Goal: Transaction & Acquisition: Purchase product/service

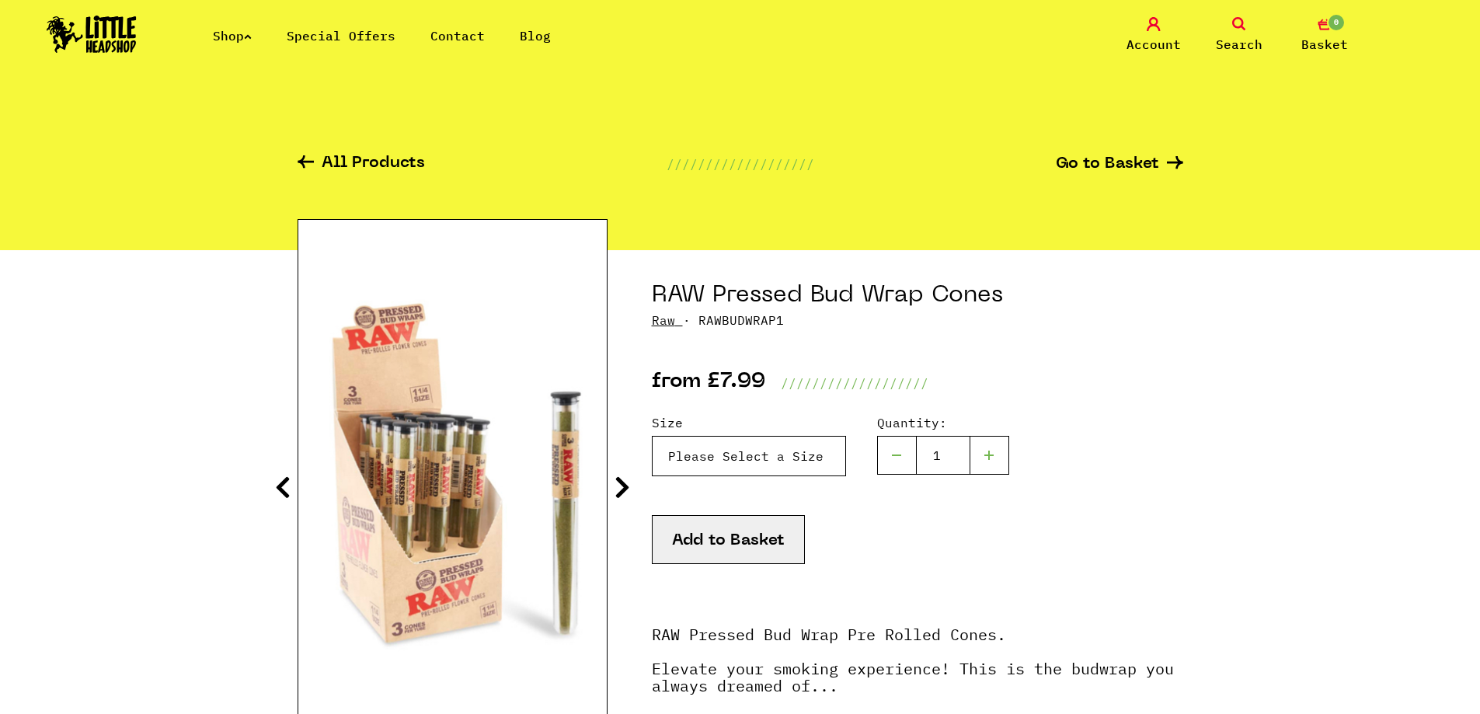
click at [780, 451] on select "Please Select a Size Kingsize - £7.99 1 1/4 - £7.99" at bounding box center [749, 456] width 194 height 40
select select "1318"
click at [652, 436] on select "Please Select a Size Kingsize - £7.99 1 1/4 - £7.99" at bounding box center [749, 456] width 194 height 40
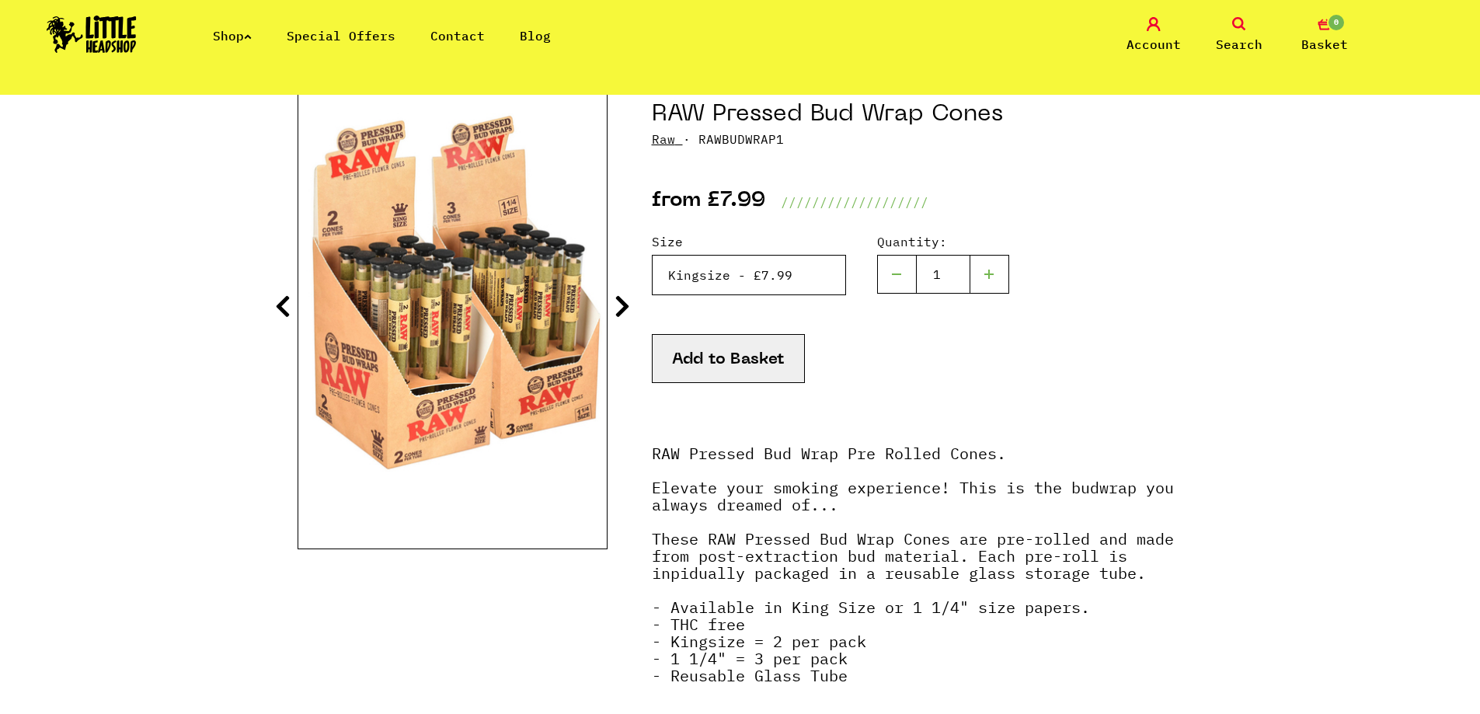
scroll to position [388, 0]
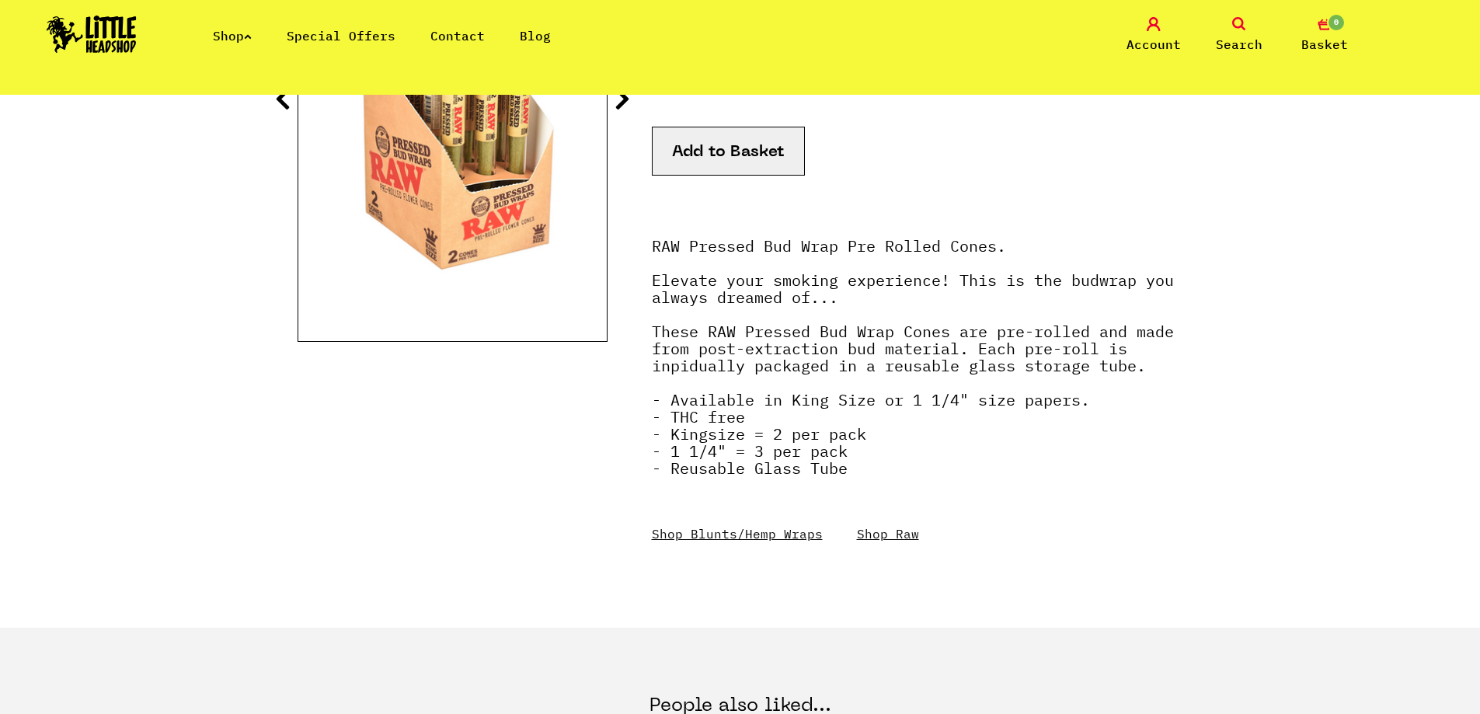
click at [875, 534] on link "Shop Raw" at bounding box center [888, 534] width 62 height 16
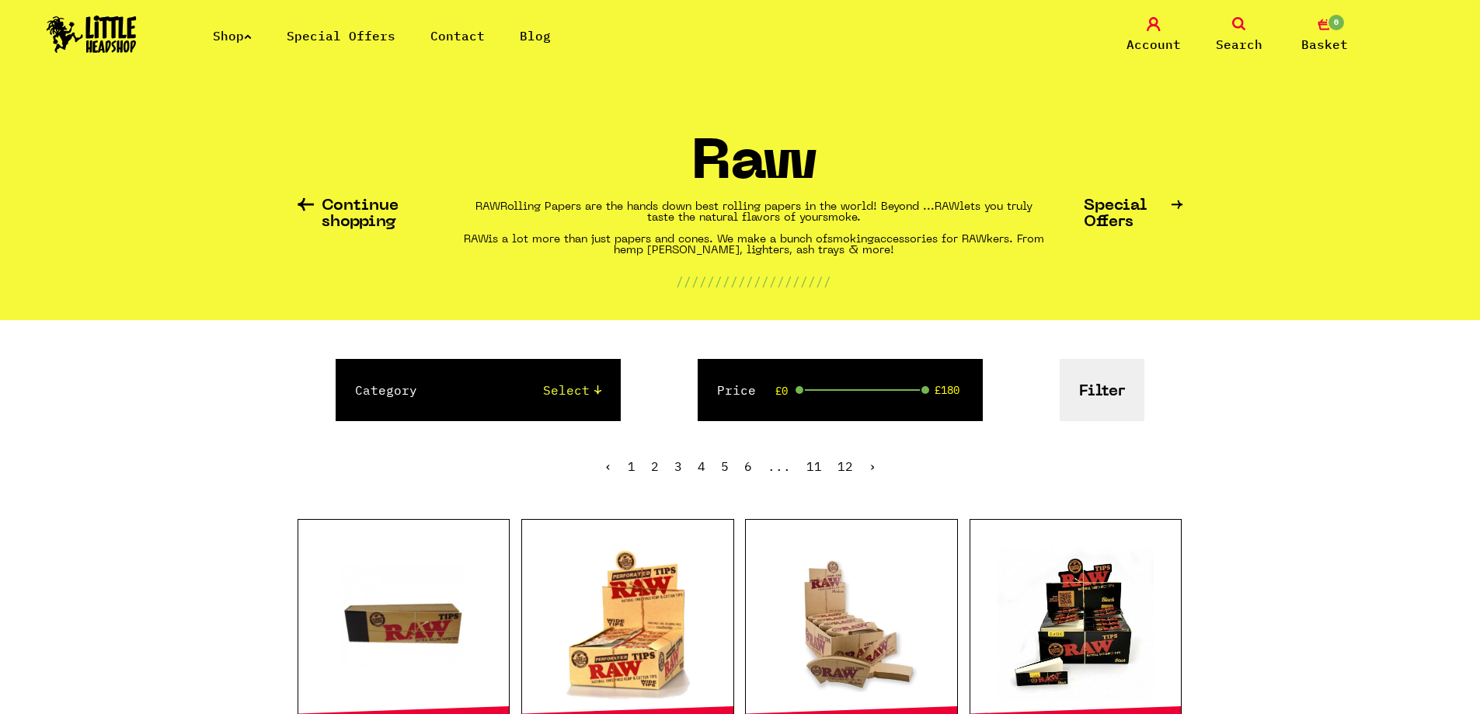
click at [597, 387] on select "Select Papers, Blunts & Tips 420/710 LIFE Smoking Accessories Trays And Boxes G…" at bounding box center [524, 390] width 153 height 19
click at [558, 482] on ul "‹ 1 2 3 4 5 6 ... 11 12 ›" at bounding box center [741, 477] width 886 height 67
click at [924, 389] on span at bounding box center [925, 390] width 11 height 11
click at [908, 388] on div "Price £0 £180" at bounding box center [840, 390] width 285 height 62
click at [945, 384] on span "£180" at bounding box center [947, 390] width 25 height 12
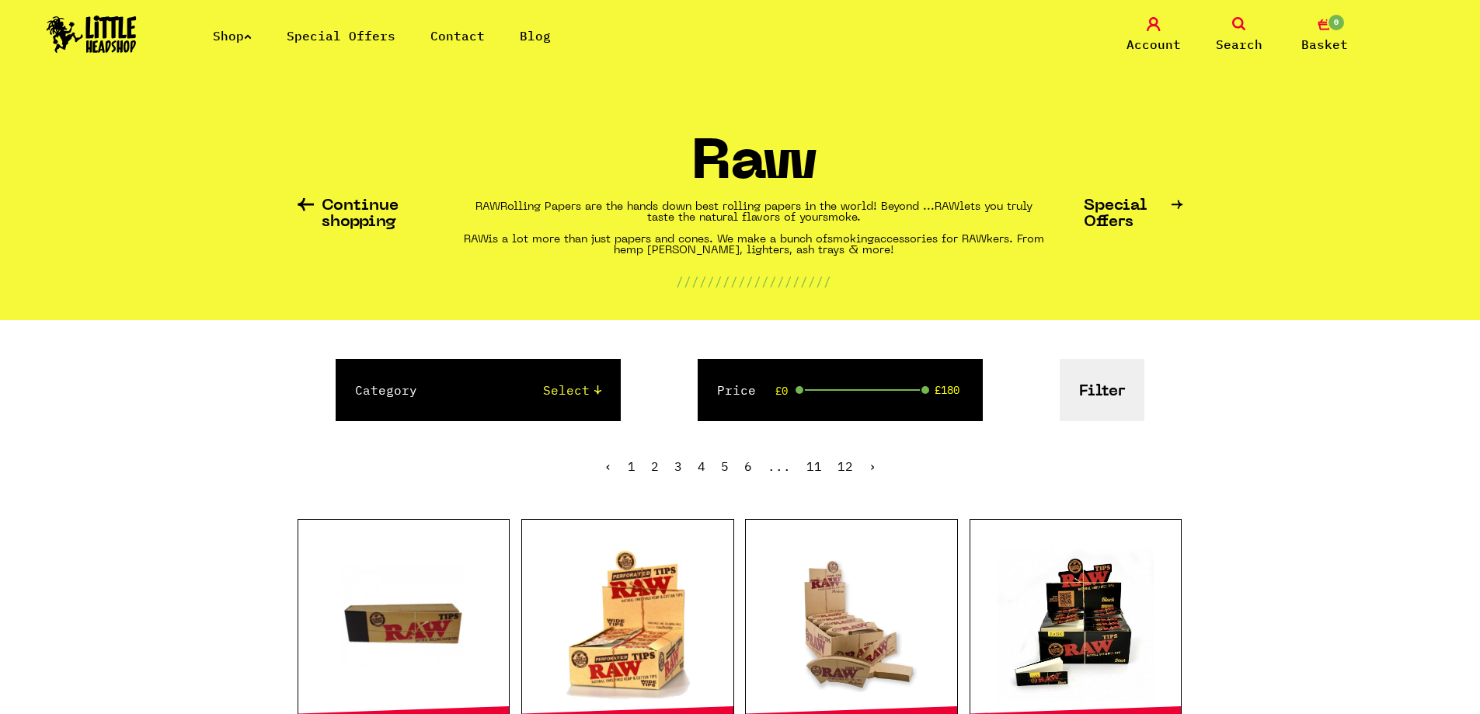
click at [949, 393] on span "£180" at bounding box center [947, 390] width 25 height 12
click at [1116, 386] on button "Filter" at bounding box center [1102, 390] width 85 height 62
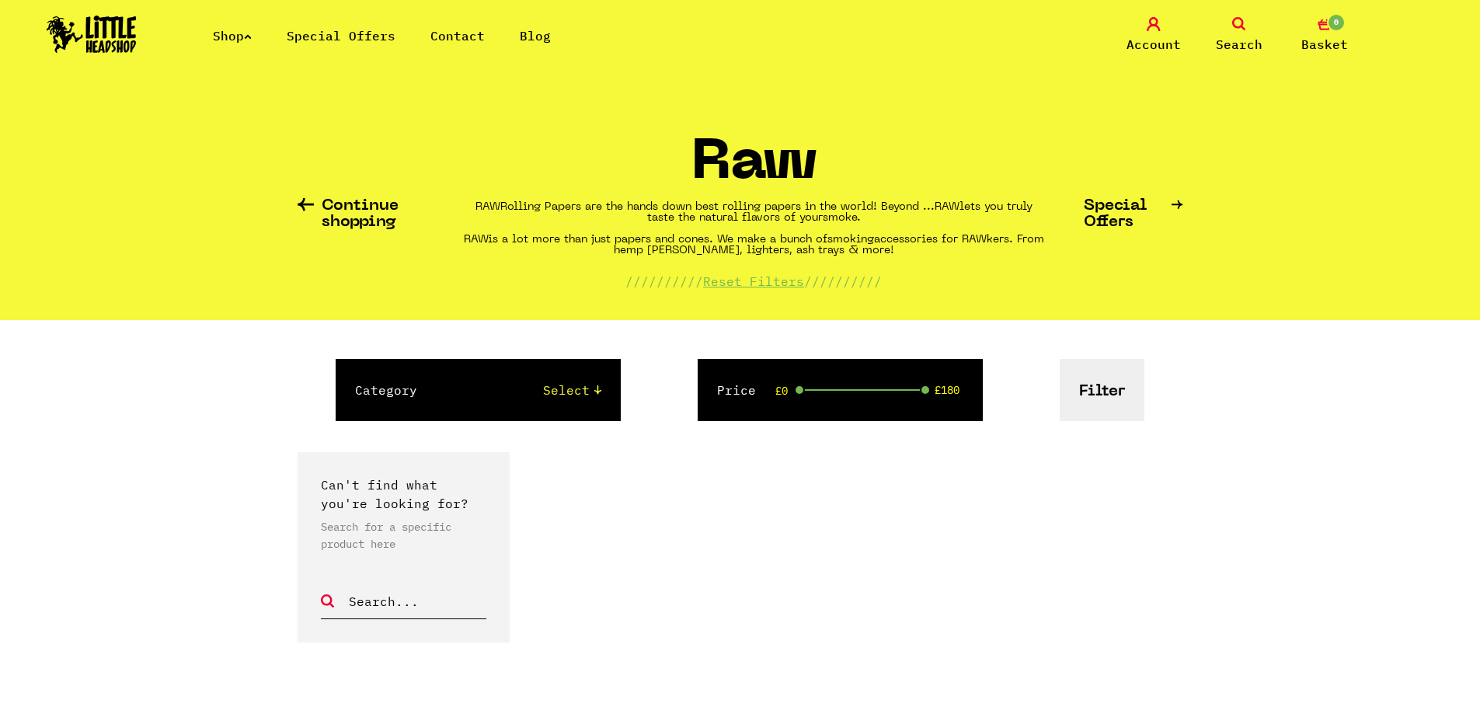
scroll to position [233, 0]
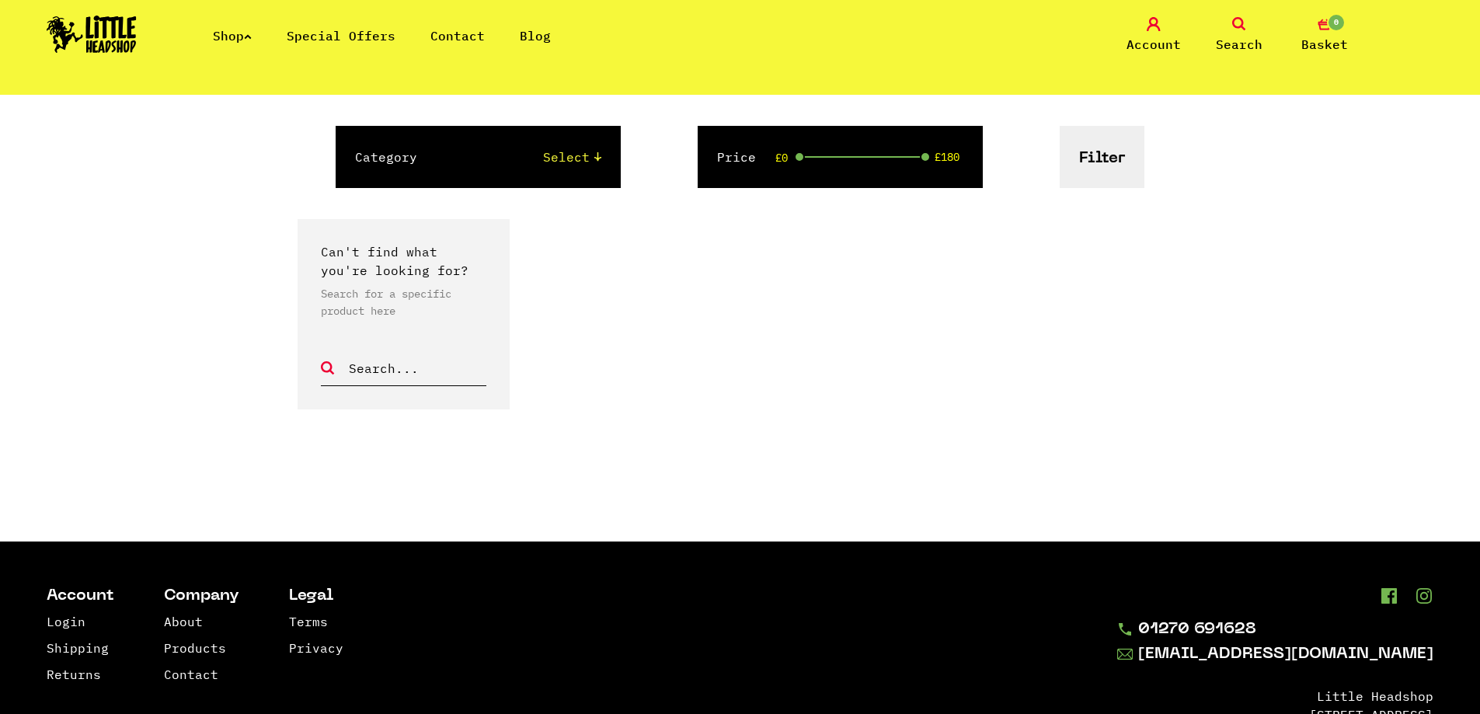
click at [635, 321] on section "Can't find what you're looking for? Search for a specific product here" at bounding box center [741, 353] width 886 height 268
click at [911, 312] on section "Can't find what you're looking for? Search for a specific product here" at bounding box center [741, 353] width 886 height 268
click at [1109, 156] on button "Filter" at bounding box center [1102, 157] width 85 height 62
